Goal: Check status: Check status

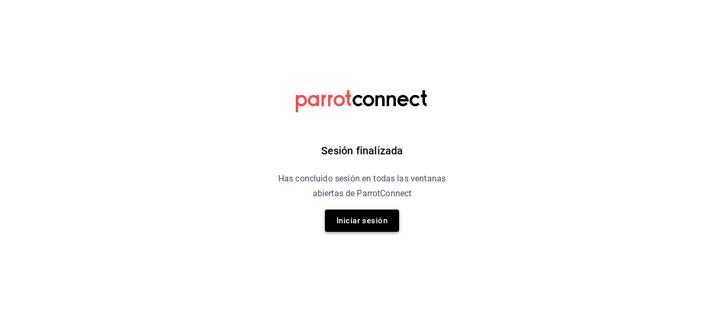
click at [376, 232] on button "Iniciar sesión" at bounding box center [362, 220] width 74 height 22
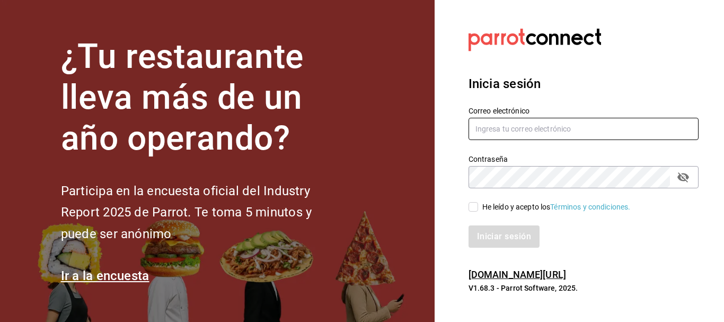
click at [540, 126] on input "text" at bounding box center [584, 129] width 230 height 22
type input "jujepapla210294@gmail.com"
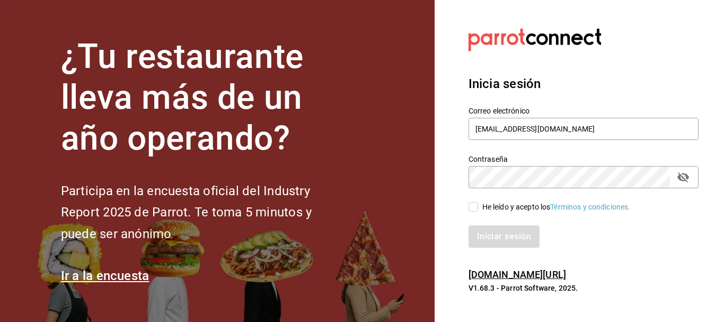
drag, startPoint x: 490, startPoint y: 206, endPoint x: 490, endPoint y: 214, distance: 7.4
click at [490, 207] on div "He leído y acepto los Términos y condiciones." at bounding box center [557, 206] width 148 height 11
click at [478, 207] on input "He leído y acepto los Términos y condiciones." at bounding box center [474, 207] width 10 height 10
checkbox input "true"
click at [505, 235] on button "Iniciar sesión" at bounding box center [505, 236] width 72 height 22
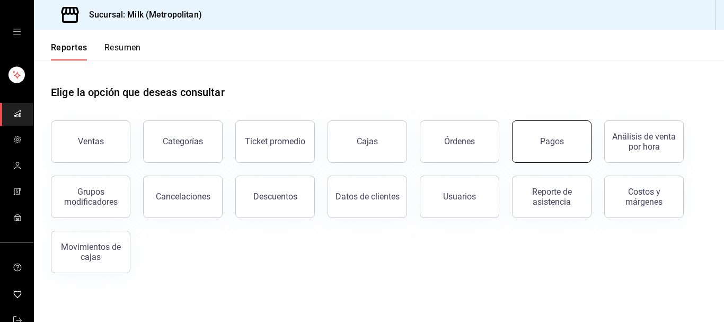
click at [564, 141] on button "Pagos" at bounding box center [552, 141] width 80 height 42
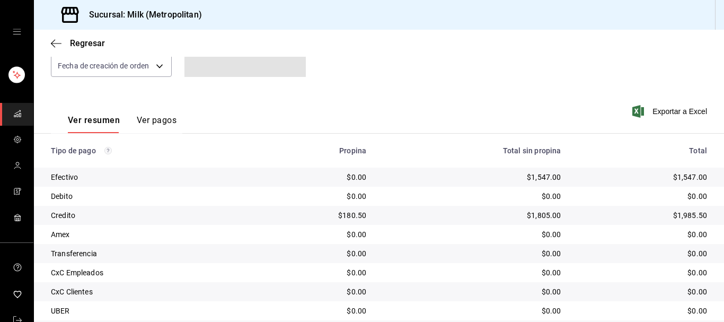
scroll to position [165, 0]
